Goal: Check status: Check status

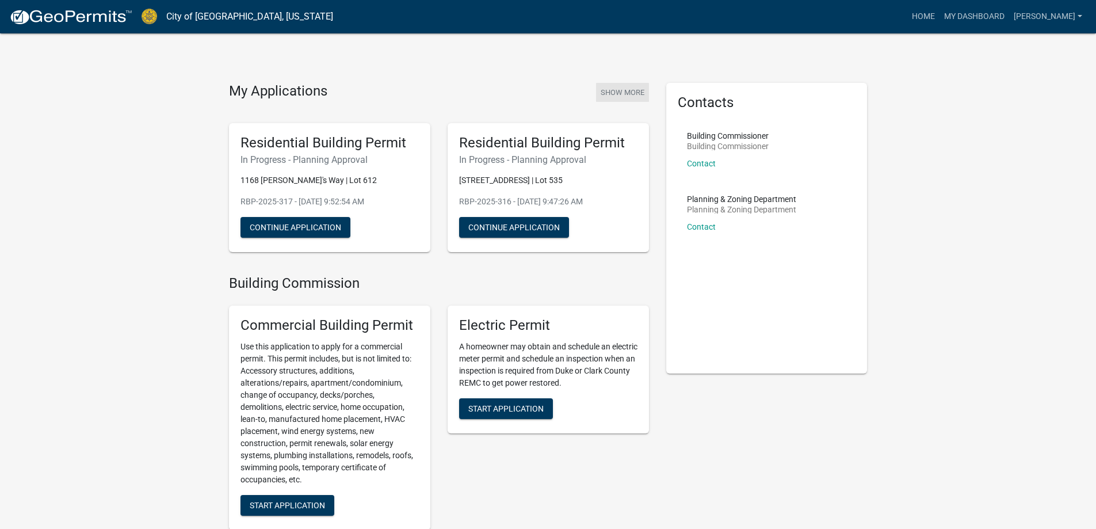
click at [616, 95] on button "Show More" at bounding box center [622, 92] width 53 height 19
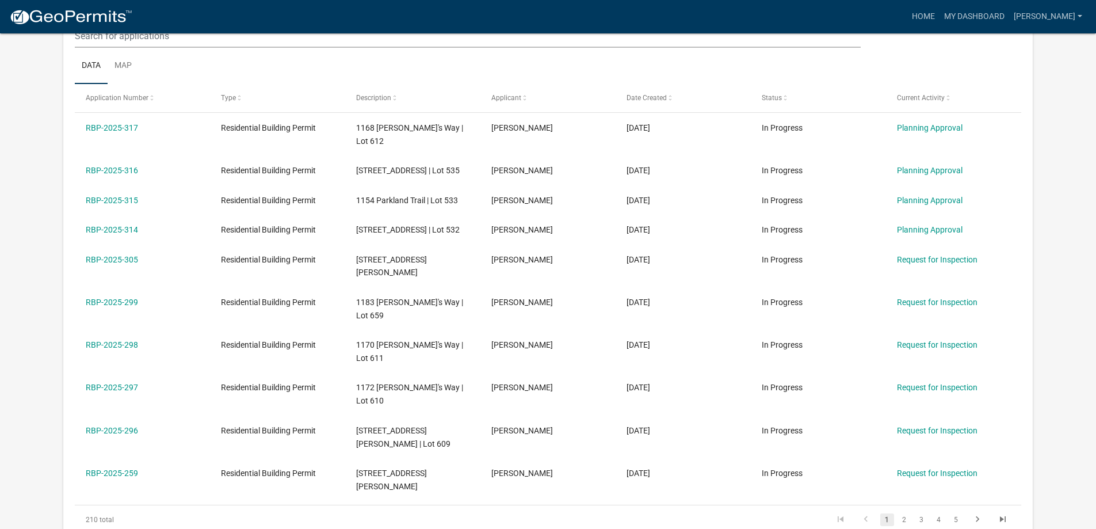
scroll to position [152, 0]
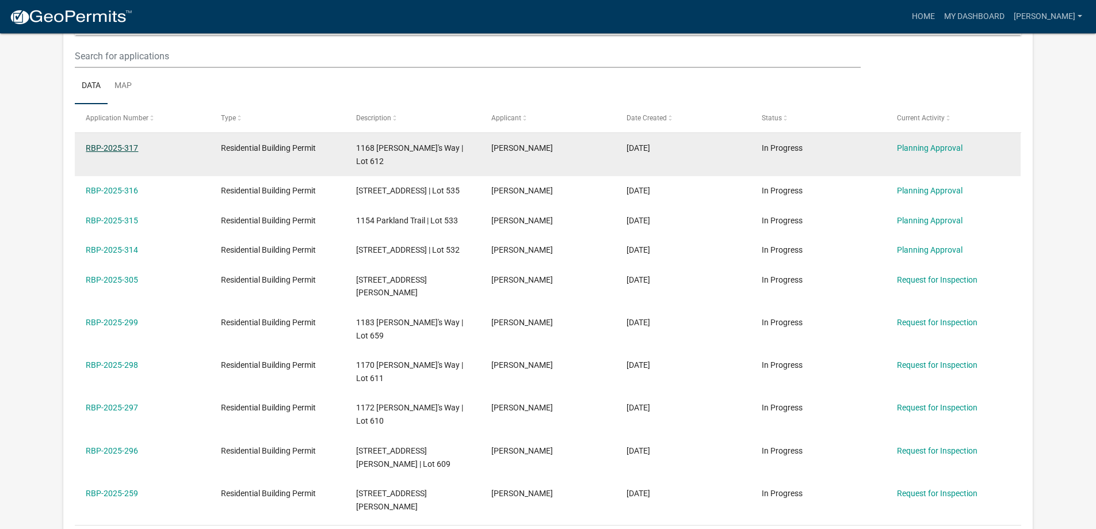
click at [129, 146] on link "RBP-2025-317" at bounding box center [112, 147] width 52 height 9
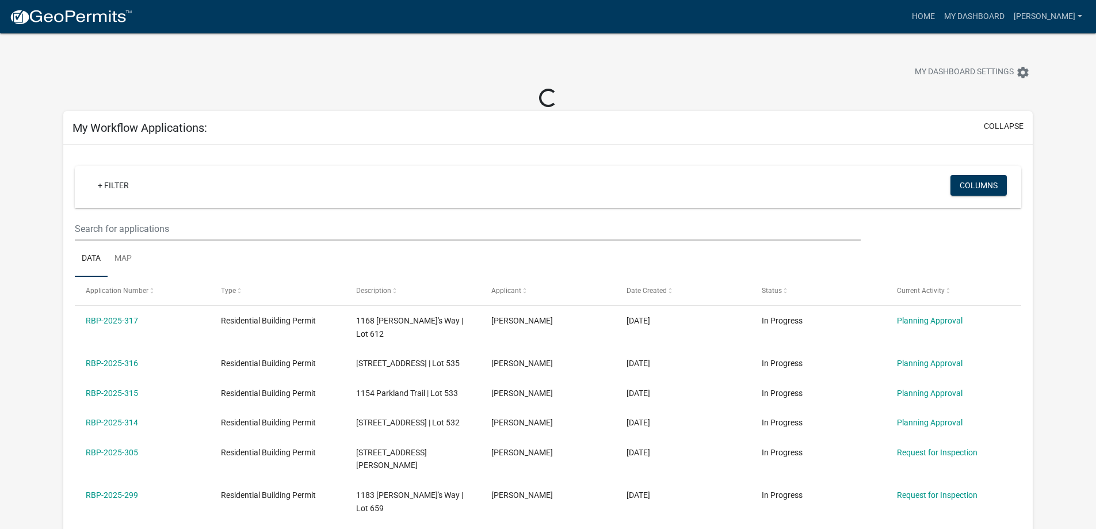
scroll to position [58, 0]
